Goal: Check status: Check status

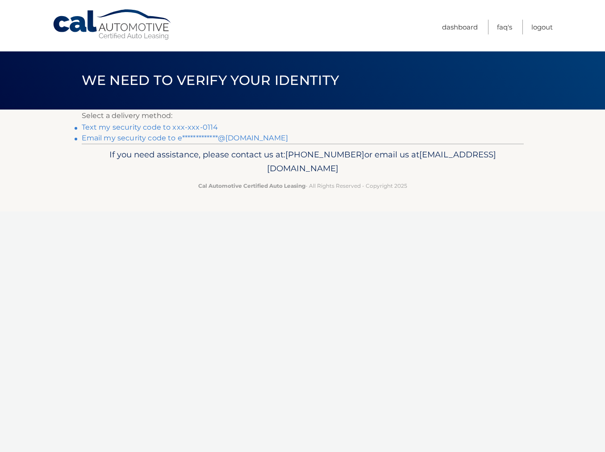
click at [201, 126] on link "Text my security code to xxx-xxx-0114" at bounding box center [150, 127] width 137 height 8
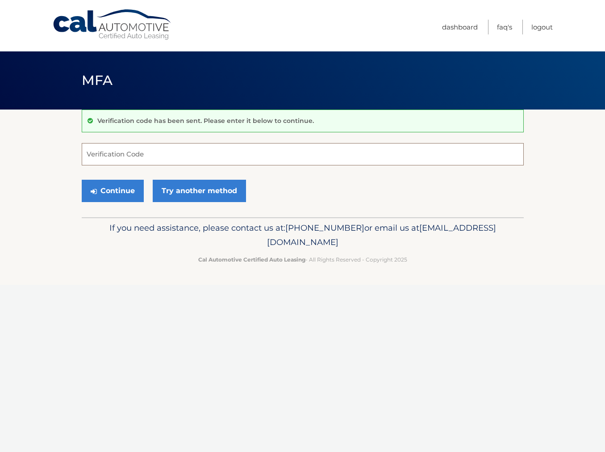
click at [193, 154] on input "Verification Code" at bounding box center [303, 154] width 442 height 22
type input "803272"
click at [82, 180] on button "Continue" at bounding box center [113, 191] width 62 height 22
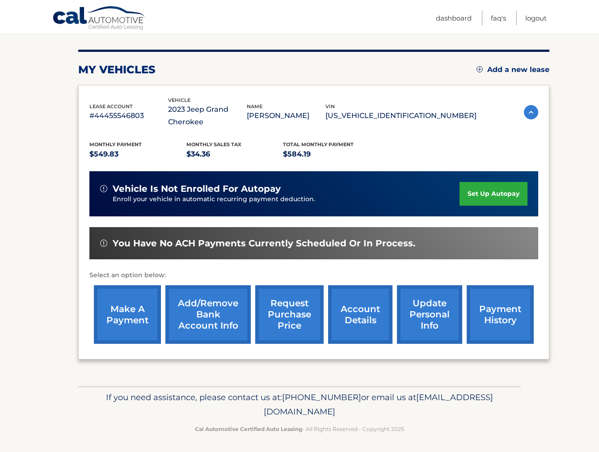
scroll to position [102, 0]
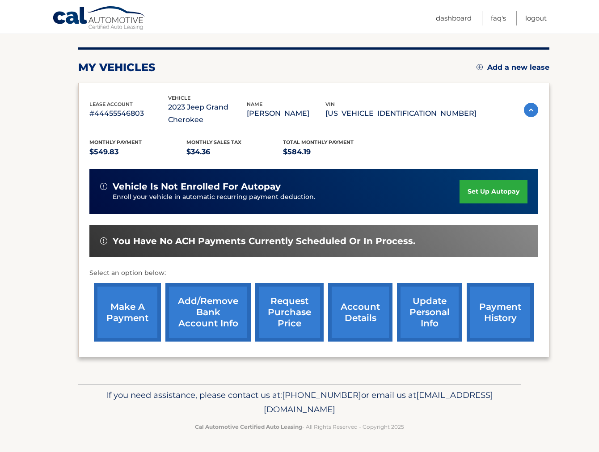
click at [504, 309] on link "payment history" at bounding box center [499, 312] width 67 height 59
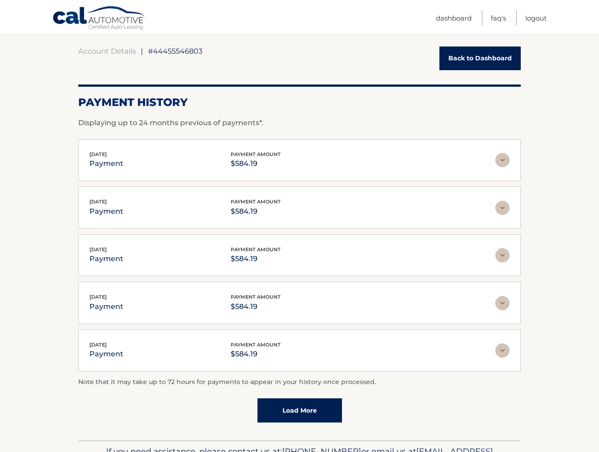
scroll to position [89, 0]
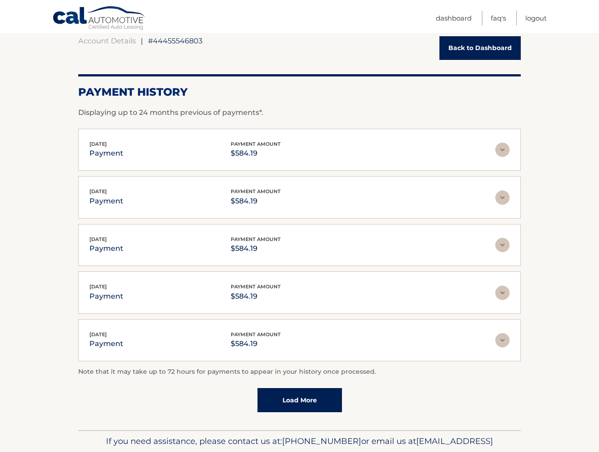
click at [269, 156] on p "$584.19" at bounding box center [255, 153] width 50 height 13
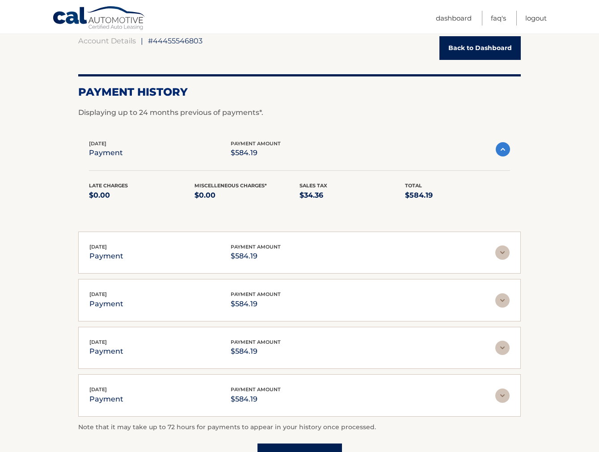
click at [343, 156] on div "Sep 02, 2025 payment payment amount $584.19" at bounding box center [292, 149] width 406 height 20
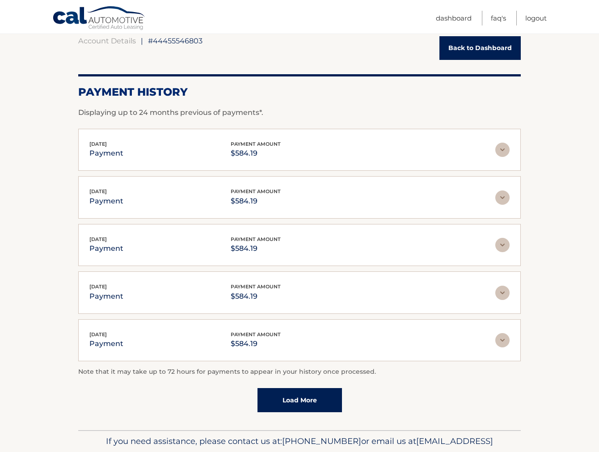
click at [319, 407] on link "Load More" at bounding box center [299, 400] width 84 height 24
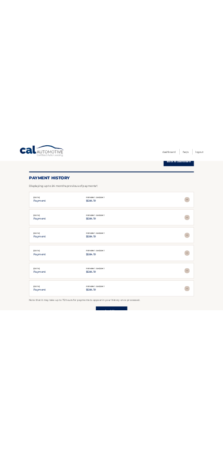
scroll to position [0, 0]
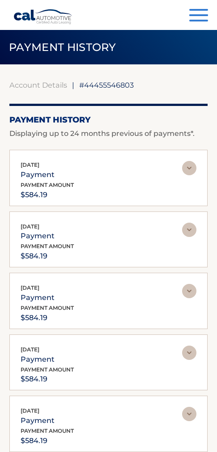
click at [201, 14] on button "Menu" at bounding box center [198, 16] width 19 height 15
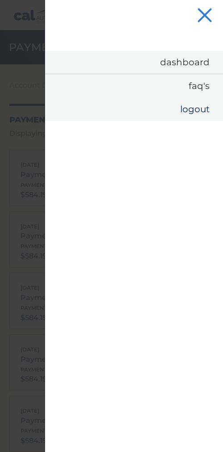
click at [197, 111] on link "Logout" at bounding box center [134, 108] width 178 height 23
